Goal: Entertainment & Leisure: Consume media (video, audio)

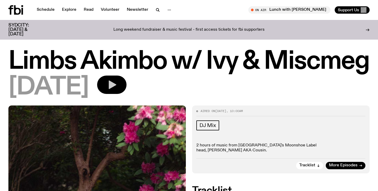
click at [117, 81] on icon "button" at bounding box center [112, 85] width 11 height 11
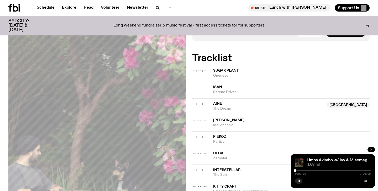
scroll to position [131, 0]
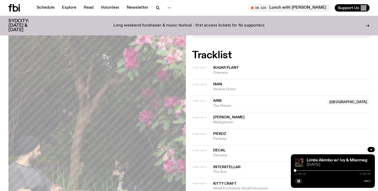
click at [308, 171] on div "0:00:01 2:00:00" at bounding box center [333, 172] width 76 height 6
drag, startPoint x: 296, startPoint y: 172, endPoint x: 308, endPoint y: 173, distance: 12.4
click at [308, 173] on div "0:19:35 2:00:00" at bounding box center [333, 172] width 76 height 6
click at [306, 170] on div at bounding box center [306, 170] width 3 height 3
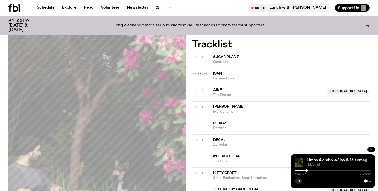
scroll to position [142, 0]
click at [300, 183] on button "button" at bounding box center [298, 181] width 7 height 5
